Goal: Navigation & Orientation: Find specific page/section

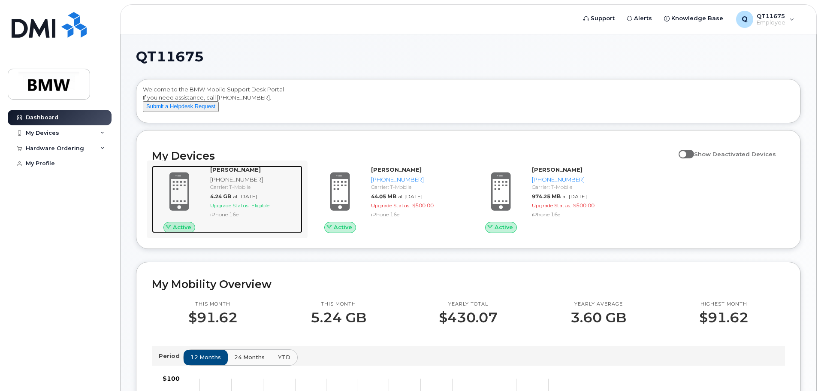
click at [229, 191] on div "Carrier: T-Mobile" at bounding box center [254, 186] width 89 height 7
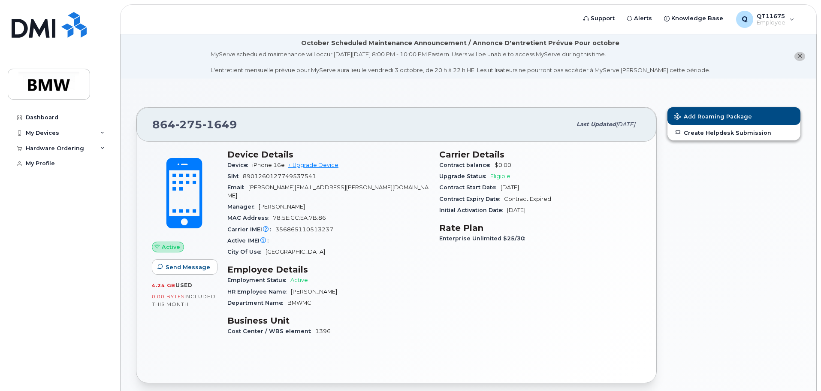
click at [585, 233] on div "Enterprise Unlimited $25/30" at bounding box center [540, 238] width 202 height 11
click at [54, 137] on div "My Devices" at bounding box center [60, 132] width 104 height 15
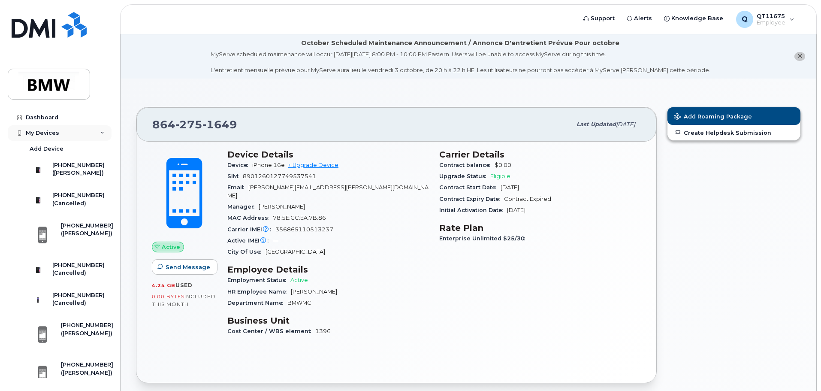
click at [62, 139] on div "My Devices" at bounding box center [60, 132] width 104 height 15
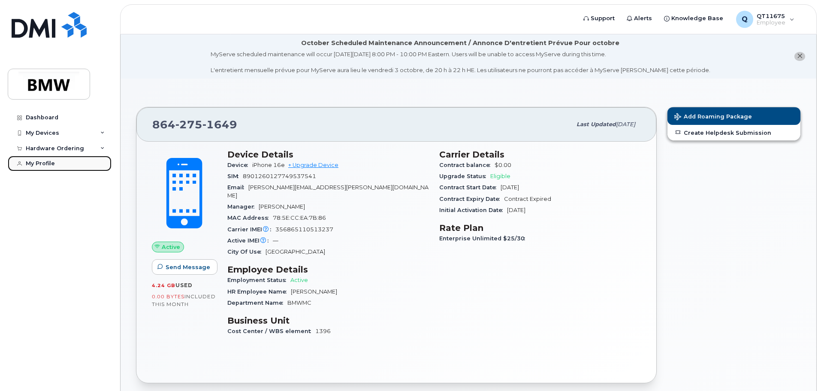
click at [37, 160] on div "My Profile" at bounding box center [40, 163] width 29 height 7
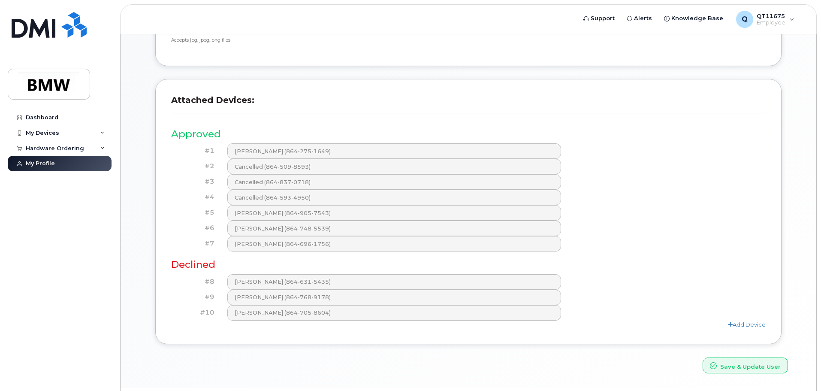
scroll to position [324, 0]
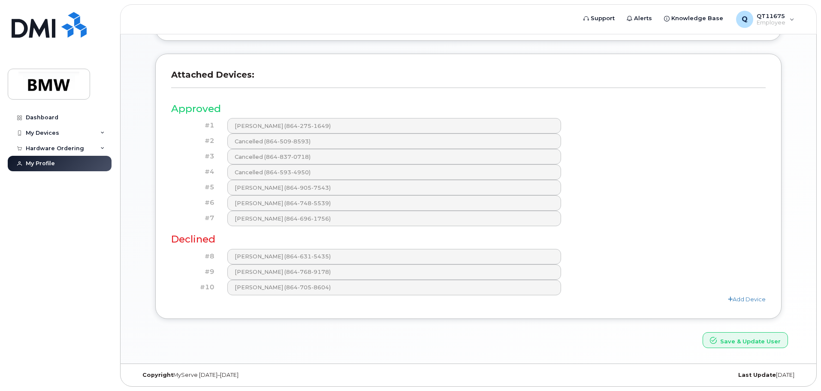
click at [111, 283] on div "Dashboard My Devices Add Device 864-905-7543 (Weathers, Stephanie) 864-593-4950…" at bounding box center [61, 244] width 106 height 268
click at [604, 17] on span "Support" at bounding box center [603, 18] width 24 height 9
click at [40, 134] on div "My Devices" at bounding box center [42, 133] width 33 height 7
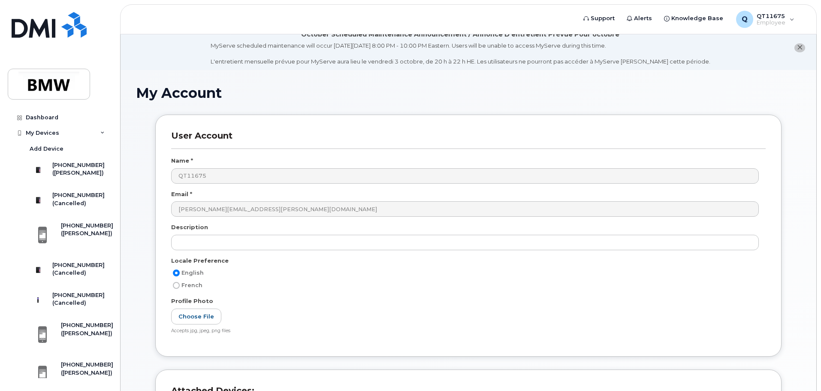
scroll to position [0, 0]
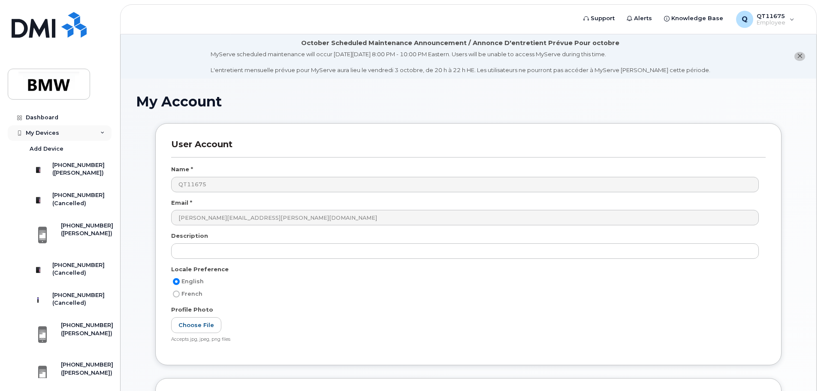
click at [58, 133] on div "My Devices" at bounding box center [42, 133] width 33 height 7
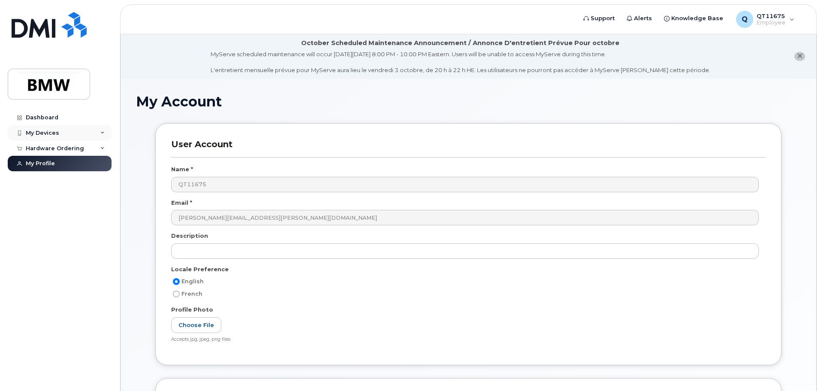
click at [59, 130] on div "My Devices" at bounding box center [60, 132] width 104 height 15
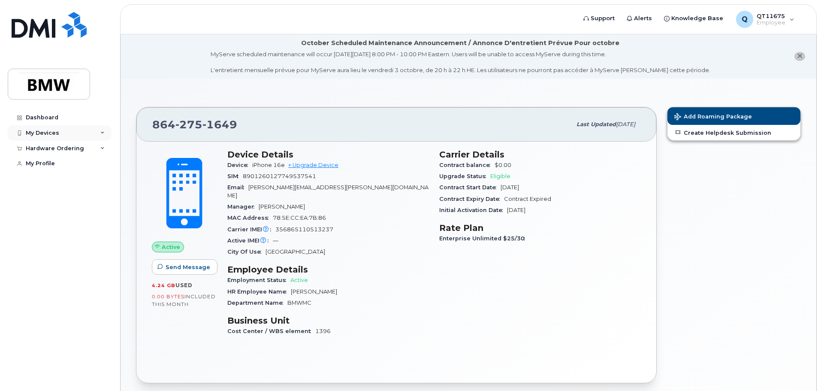
click at [48, 128] on div "My Devices" at bounding box center [60, 132] width 104 height 15
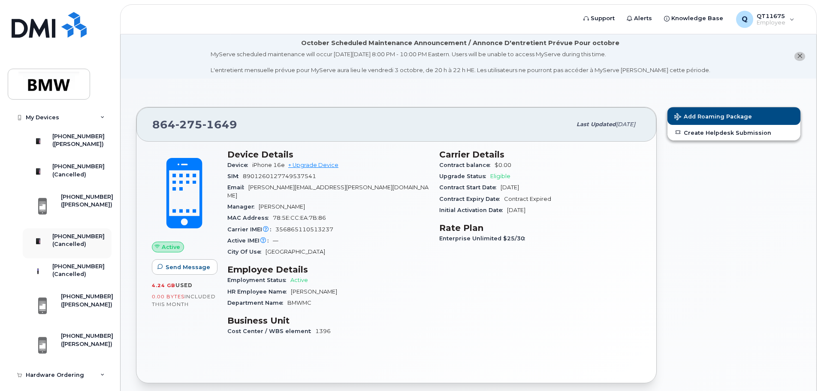
scroll to position [76, 0]
